Goal: Task Accomplishment & Management: Use online tool/utility

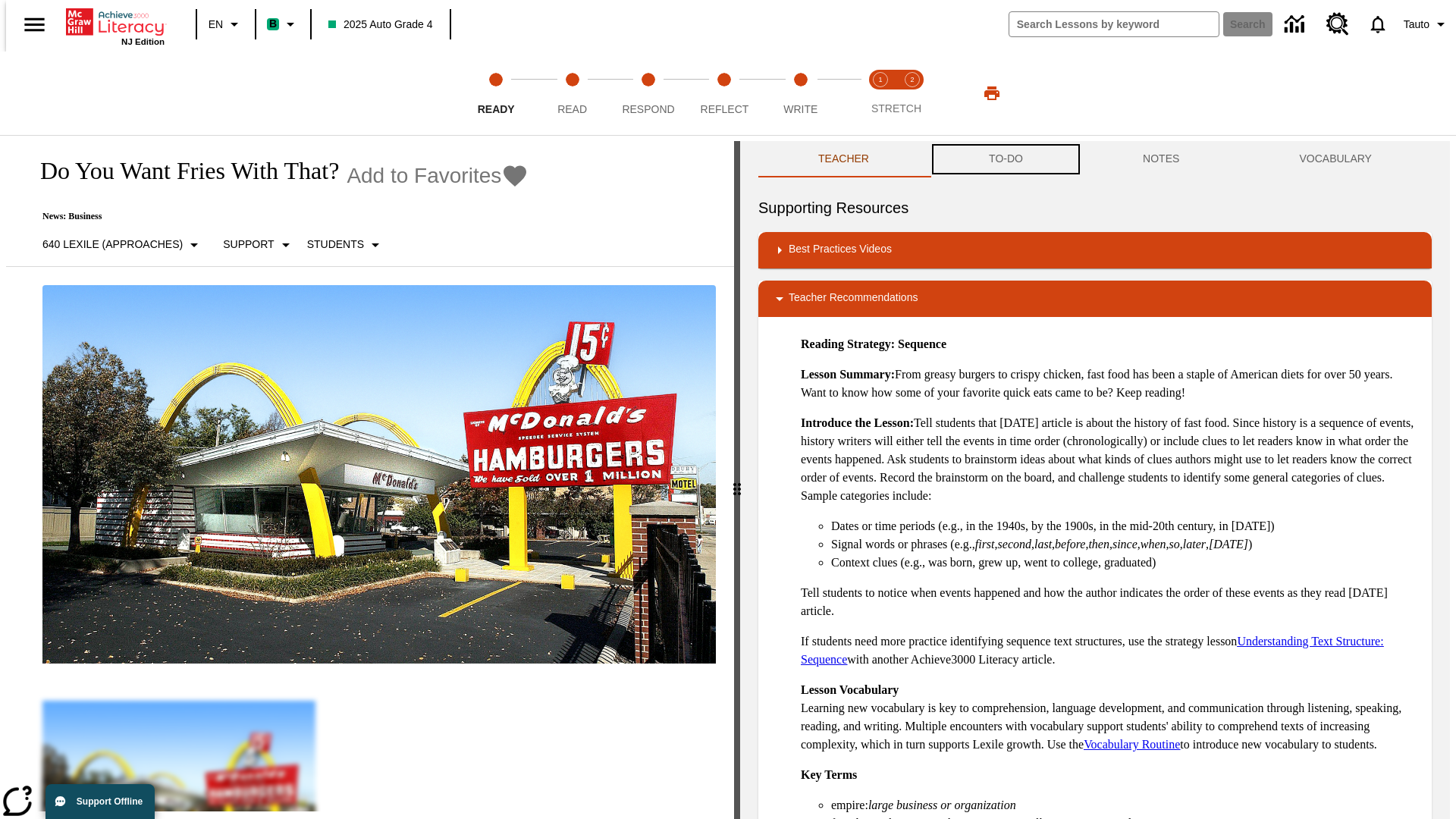
click at [1005, 159] on button "TO-DO" at bounding box center [1006, 159] width 154 height 36
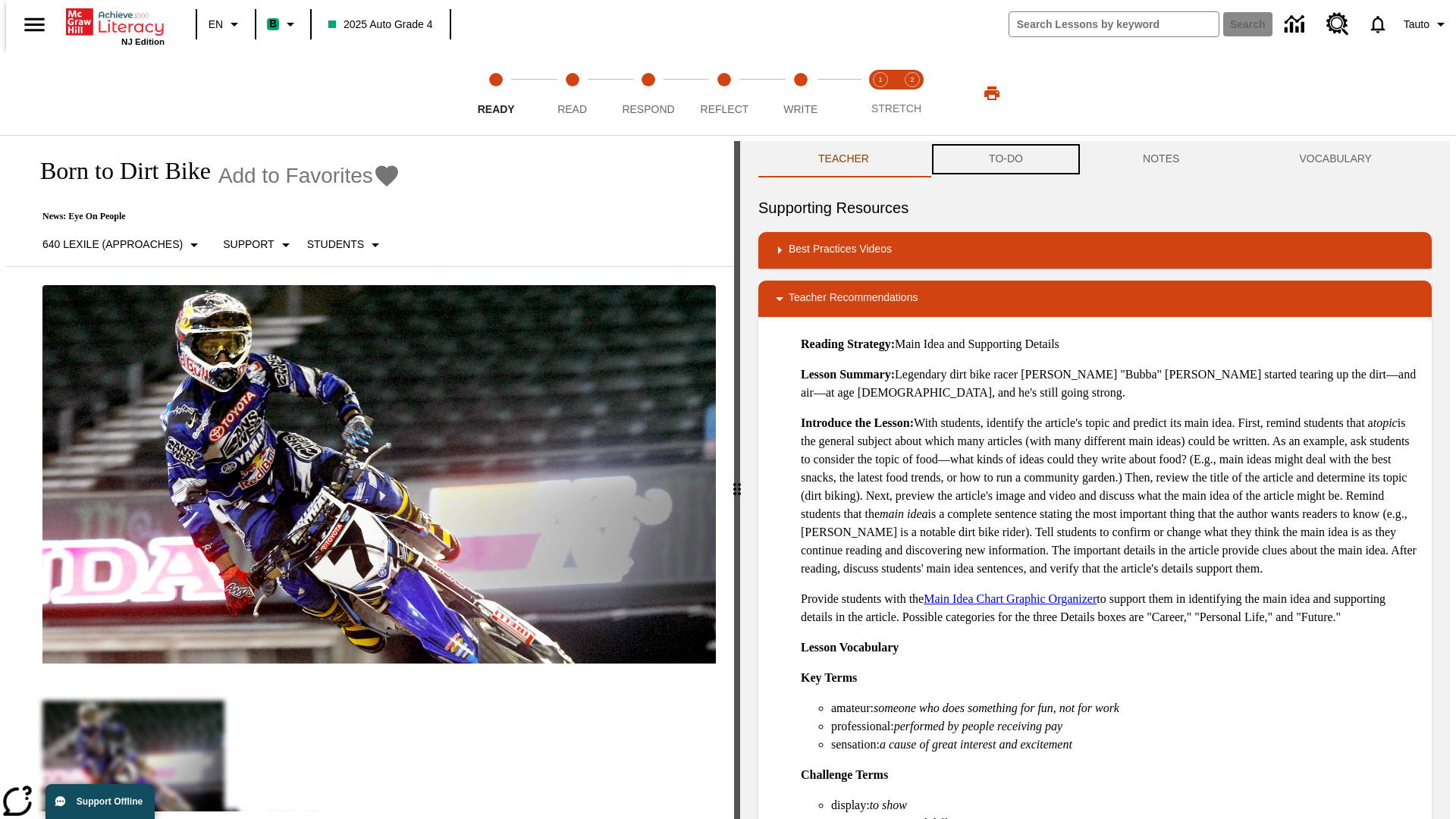
click at [1005, 159] on button "TO-DO" at bounding box center [1006, 159] width 154 height 36
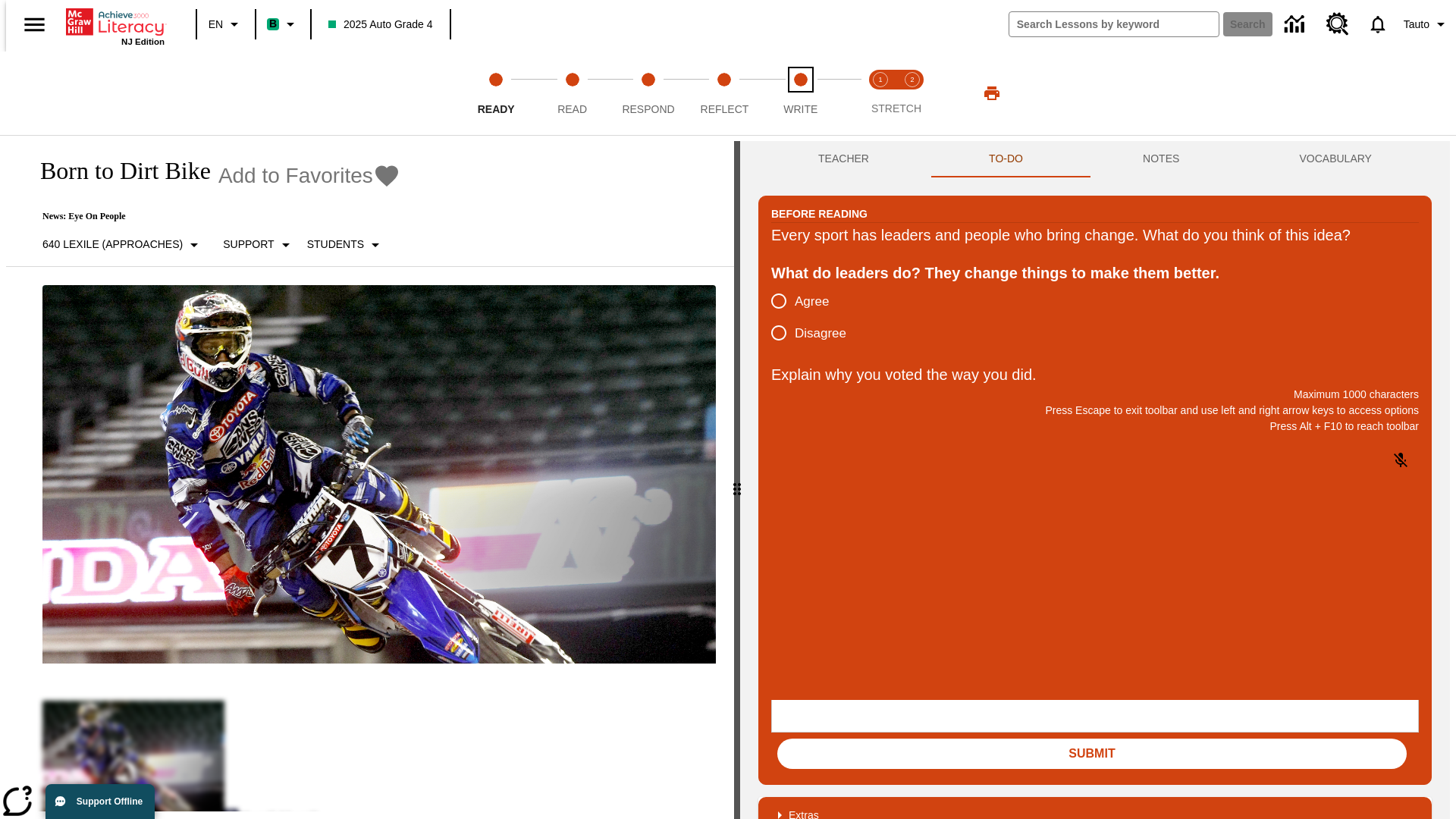
click at [800, 93] on span "Write" at bounding box center [801, 102] width 34 height 28
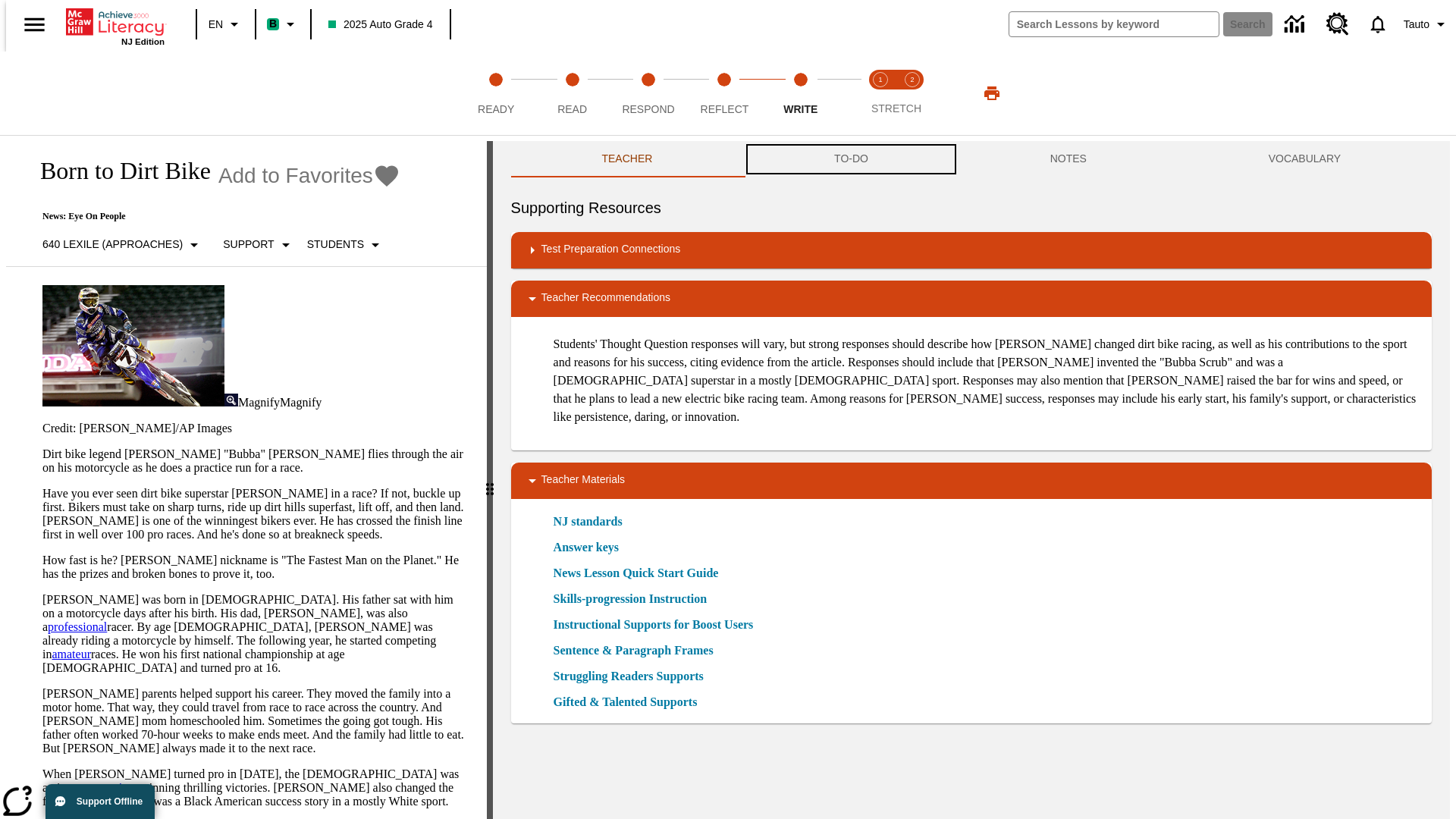
scroll to position [1, 0]
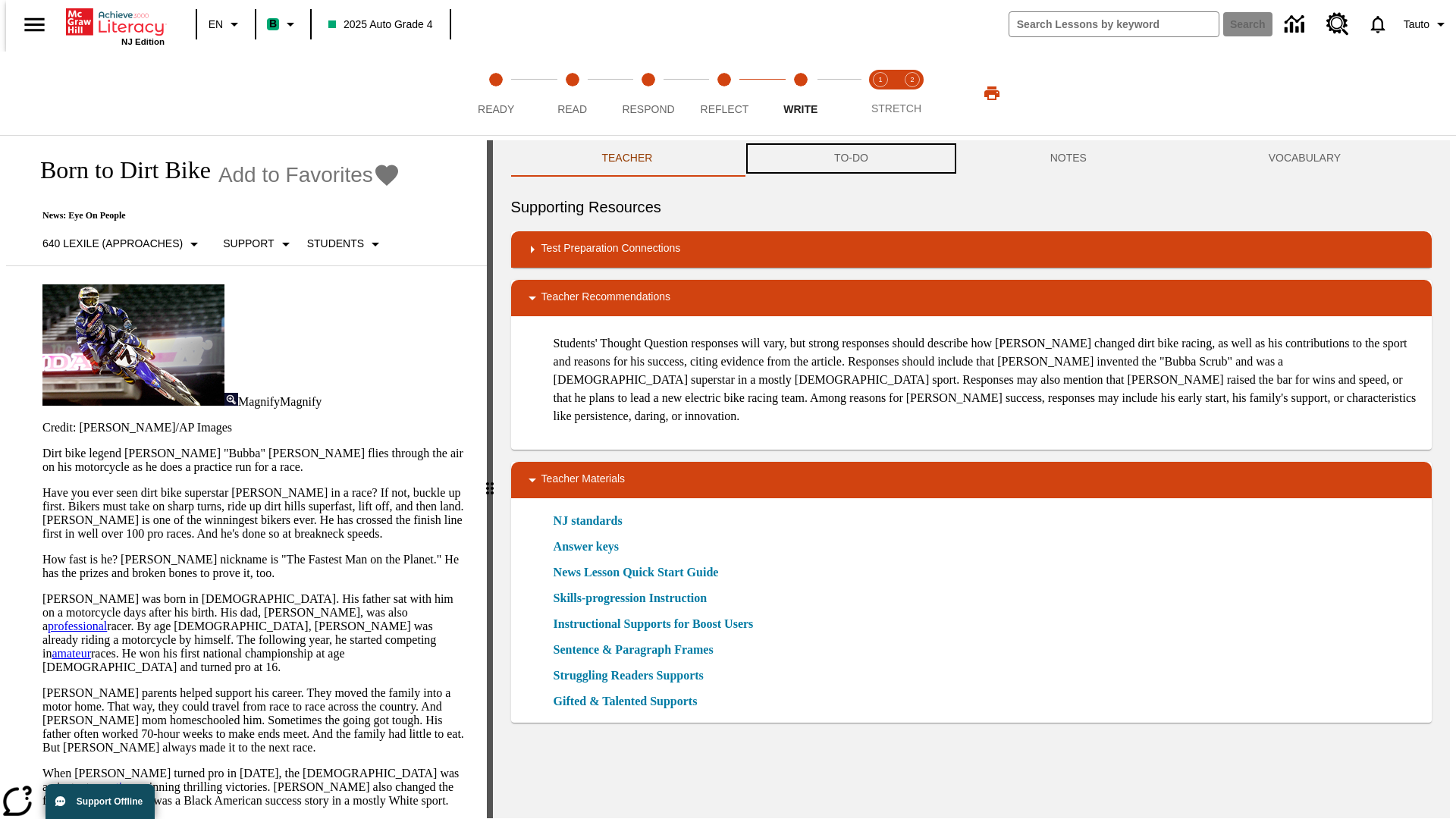
click at [851, 159] on button "TO-DO" at bounding box center [852, 158] width 216 height 36
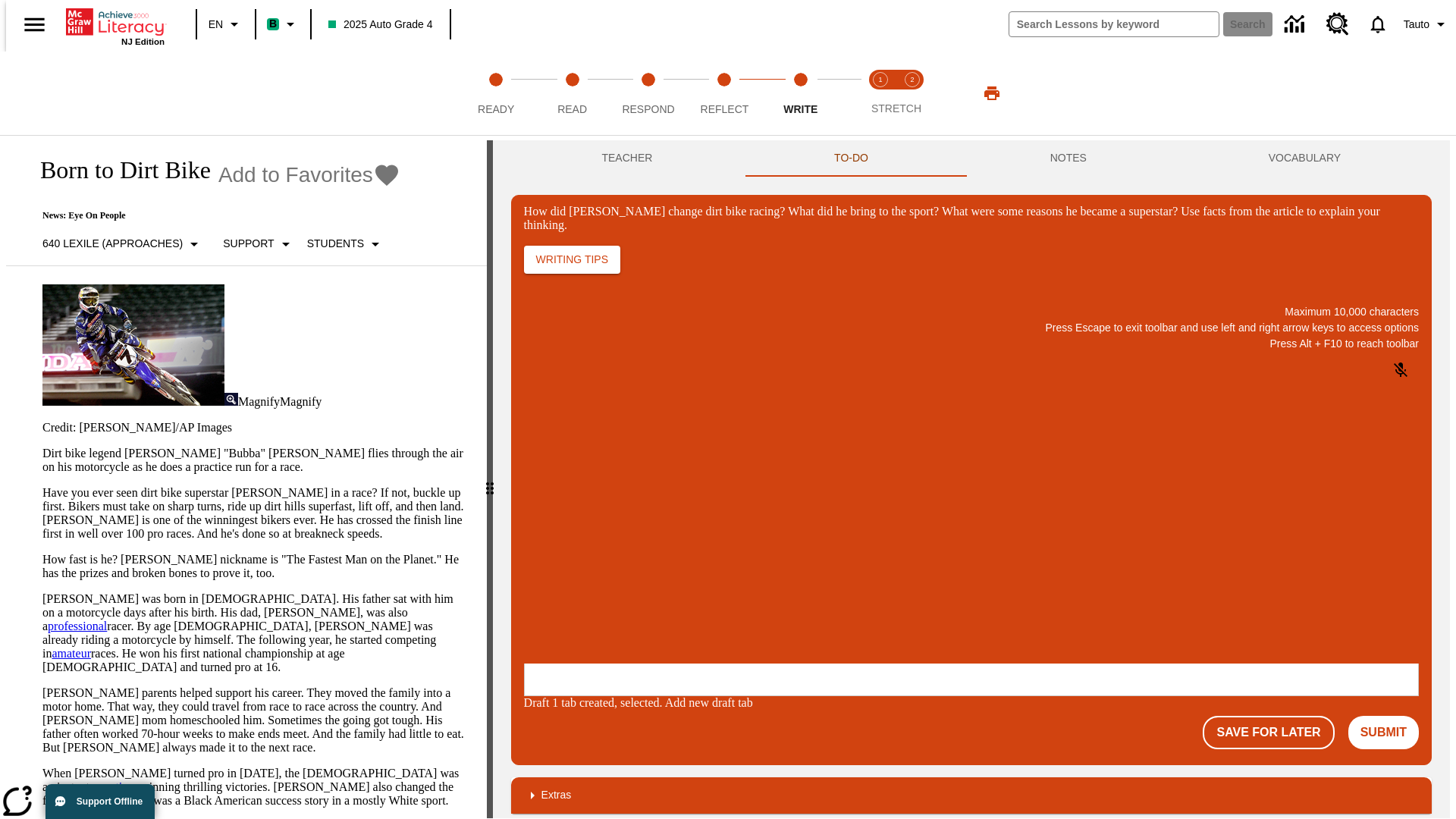
scroll to position [0, 0]
click at [1277, 716] on button "Save For Later" at bounding box center [1268, 732] width 131 height 34
click at [745, 566] on p "How did Stewart change dirt bike racing? What did he bring to the sport? What w…" at bounding box center [637, 565] width 216 height 13
click at [1277, 716] on button "Save For Later" at bounding box center [1268, 732] width 131 height 34
